Goal: Task Accomplishment & Management: Use online tool/utility

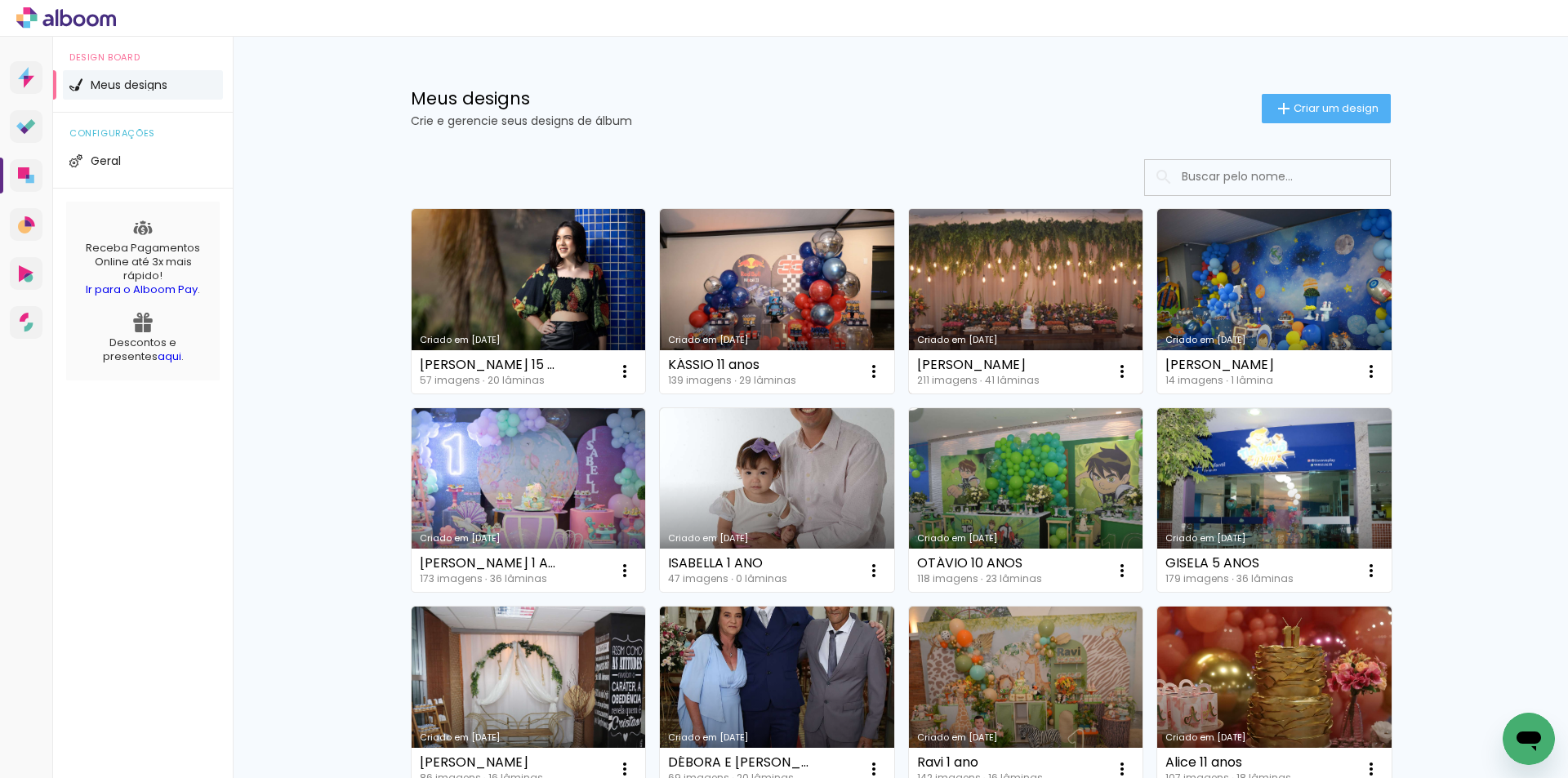
click at [1015, 314] on link "Criado em [DATE]" at bounding box center [1025, 301] width 234 height 184
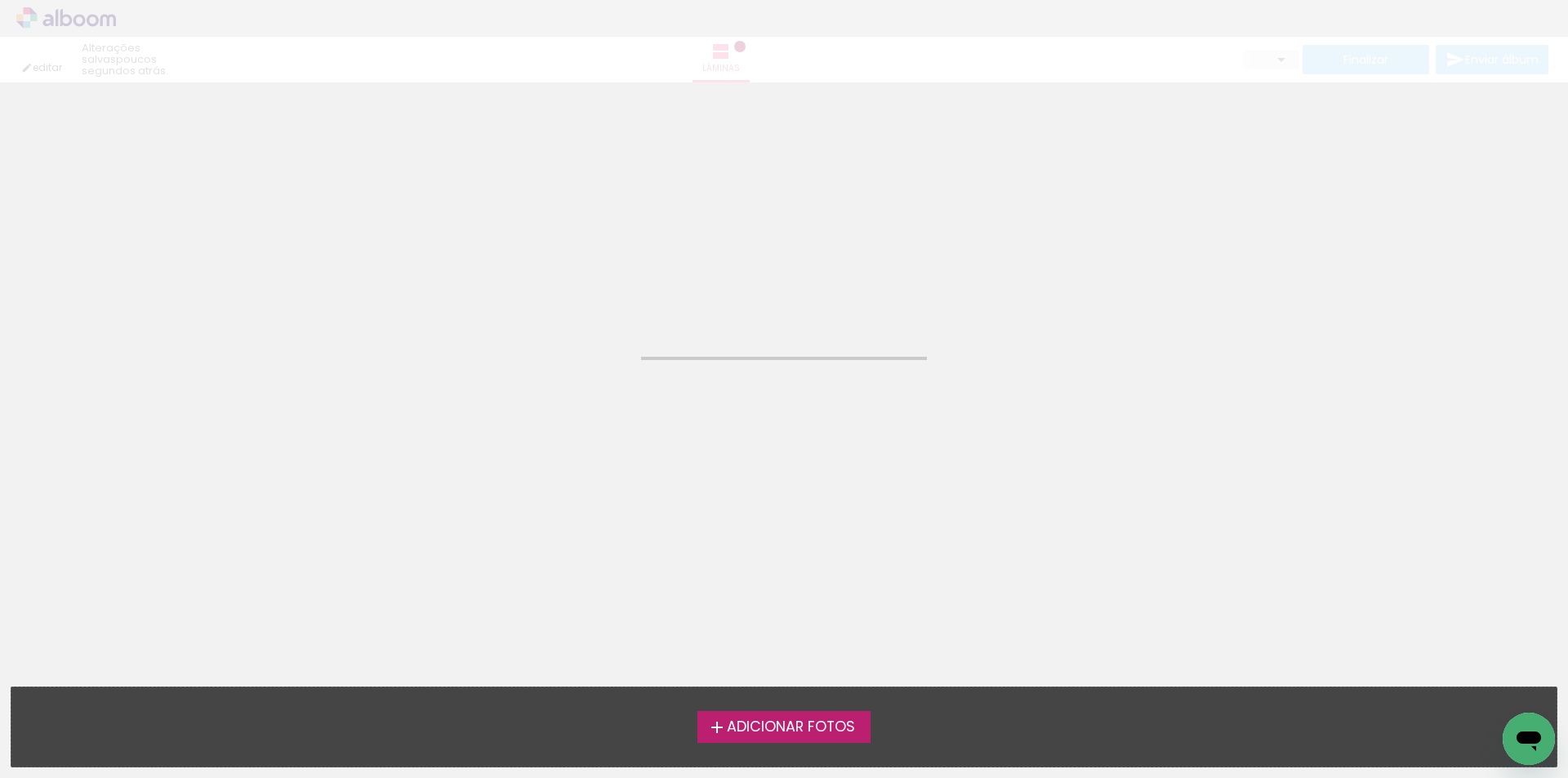
click at [1015, 314] on neon-animated-pages "Confirmar Cancelar" at bounding box center [784, 430] width 1568 height 696
